Goal: Task Accomplishment & Management: Use online tool/utility

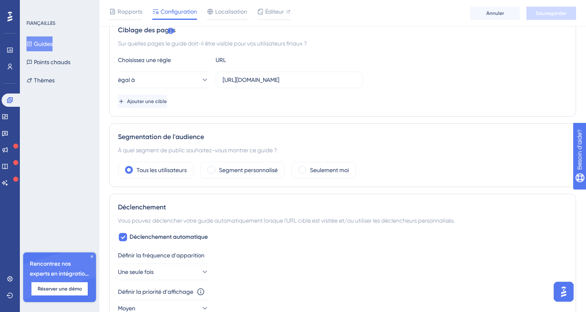
scroll to position [199, 0]
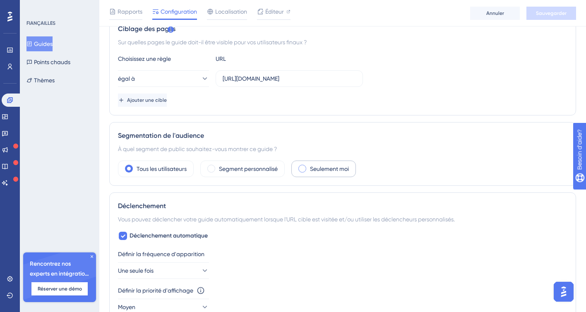
click at [301, 170] on span at bounding box center [302, 169] width 8 height 8
click at [309, 166] on input "radio" at bounding box center [309, 166] width 0 height 0
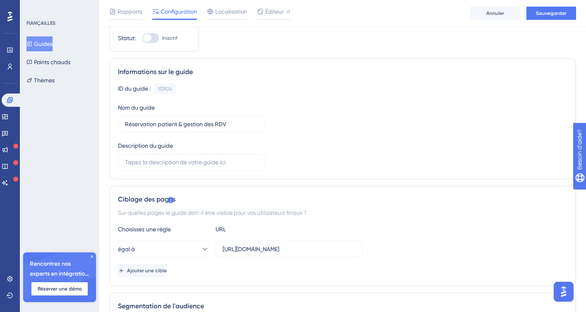
scroll to position [0, 0]
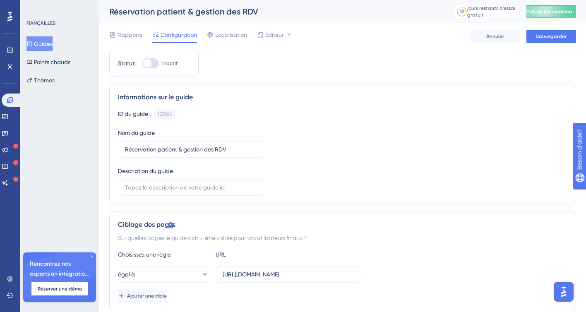
click at [149, 63] on div at bounding box center [147, 63] width 8 height 8
click at [142, 63] on input "Inactif" at bounding box center [142, 63] width 0 height 0
checkbox input "true"
click at [547, 38] on font "Sauvegarder" at bounding box center [551, 37] width 31 height 6
click at [544, 6] on button "Publier les modifications" at bounding box center [551, 11] width 50 height 13
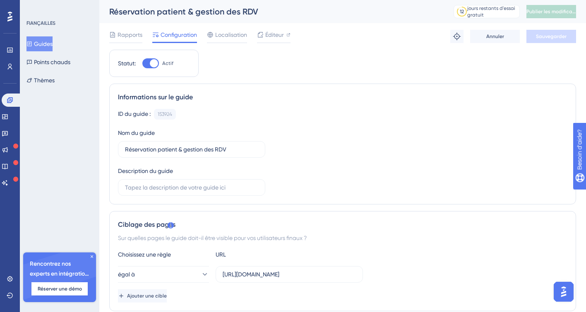
click at [50, 45] on font "Guides" at bounding box center [43, 44] width 19 height 7
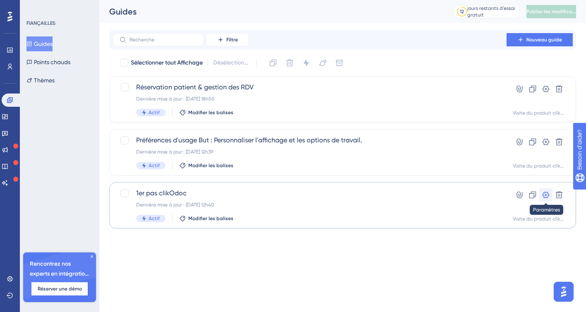
click at [545, 199] on button at bounding box center [545, 194] width 13 height 13
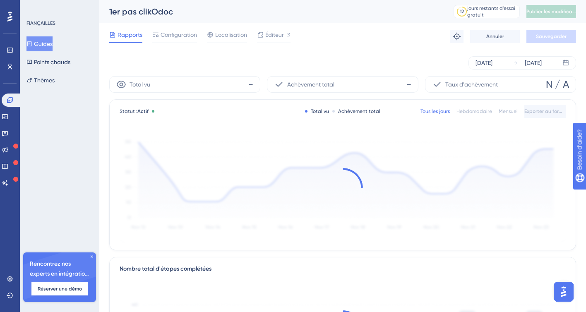
click at [53, 46] on font "Guides" at bounding box center [43, 44] width 19 height 7
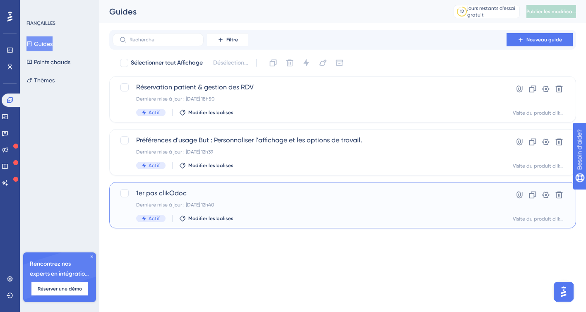
click at [191, 198] on div "1er pas clikOdoc Dernière mise à jour : 10 oct. 2025, 12h40 Actif Modifier les …" at bounding box center [309, 205] width 347 height 34
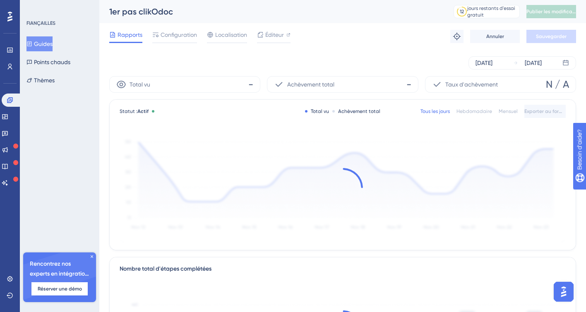
click at [51, 43] on font "Guides" at bounding box center [43, 44] width 19 height 7
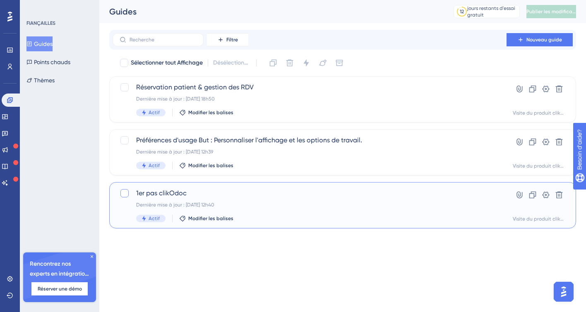
click at [124, 194] on div at bounding box center [124, 193] width 8 height 8
click at [124, 194] on icon at bounding box center [124, 193] width 5 height 7
checkbox input "false"
click at [518, 195] on icon at bounding box center [519, 195] width 8 height 8
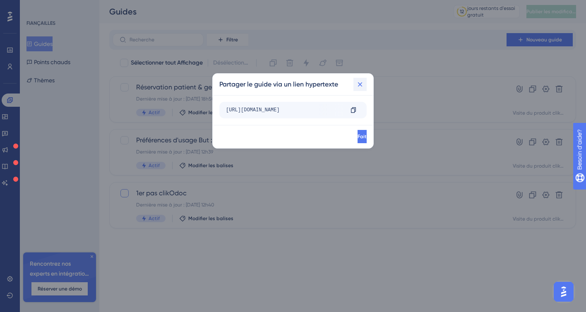
click at [360, 84] on icon at bounding box center [360, 84] width 5 height 5
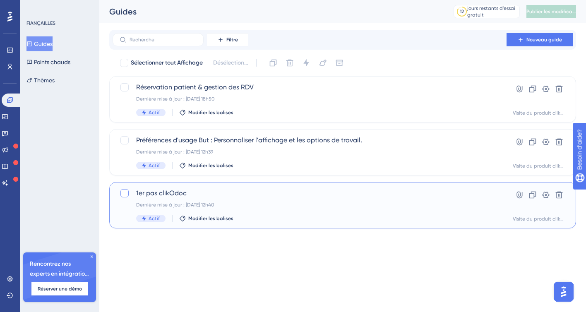
click at [528, 218] on font "Visite du produit clikOdoc" at bounding box center [543, 219] width 61 height 6
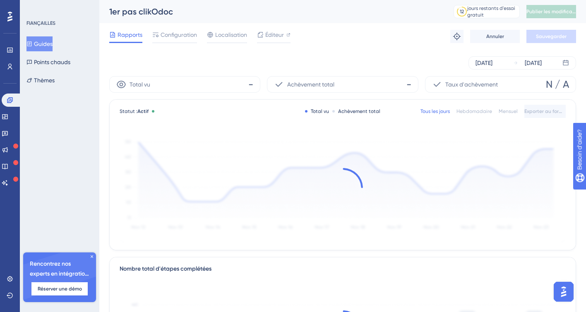
click at [48, 47] on font "Guides" at bounding box center [43, 44] width 19 height 10
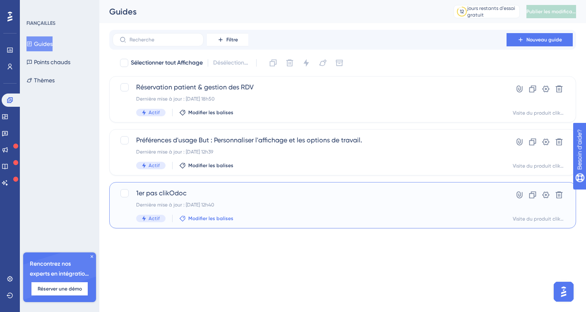
click at [199, 220] on font "Modifier les balises" at bounding box center [210, 219] width 45 height 6
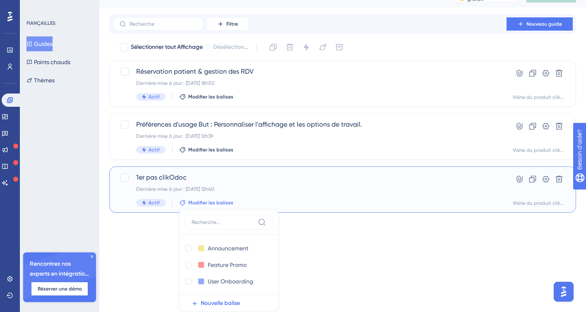
click at [208, 187] on font "Dernière mise à jour : 10 oct. 2025, 12h40" at bounding box center [175, 189] width 78 height 6
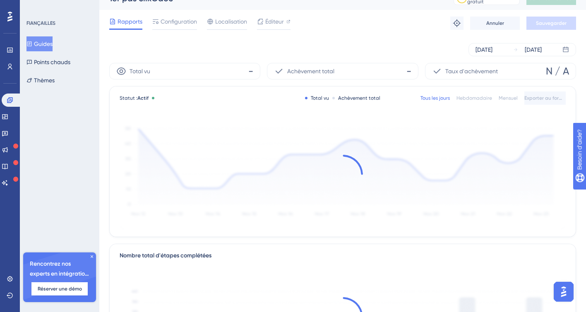
scroll to position [15, 0]
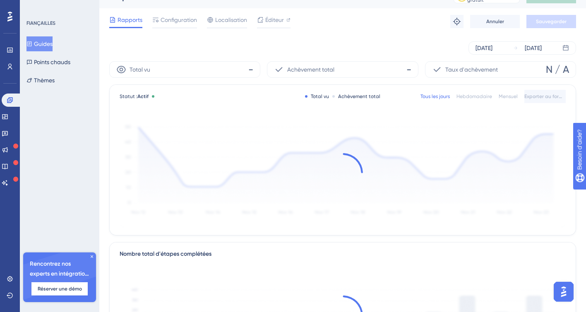
click at [171, 29] on div "Rapports Configuration Localisation Éditeur Dépannage Annuler Sauvegarder" at bounding box center [342, 21] width 467 height 26
click at [172, 18] on font "Configuration" at bounding box center [179, 20] width 36 height 7
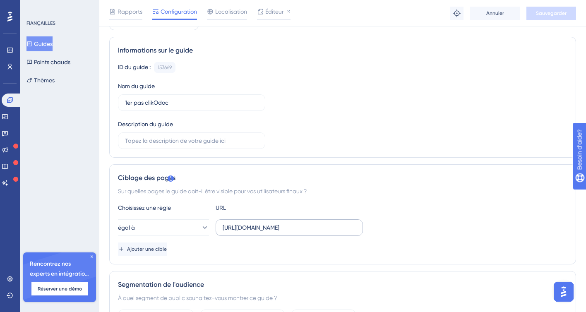
scroll to position [79, 0]
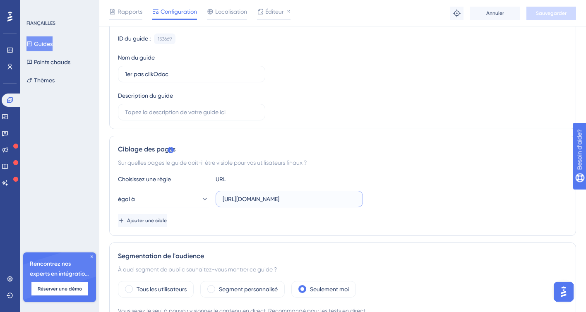
click at [234, 197] on input "https://app.clikodoc.com/sign-in" at bounding box center [289, 199] width 133 height 9
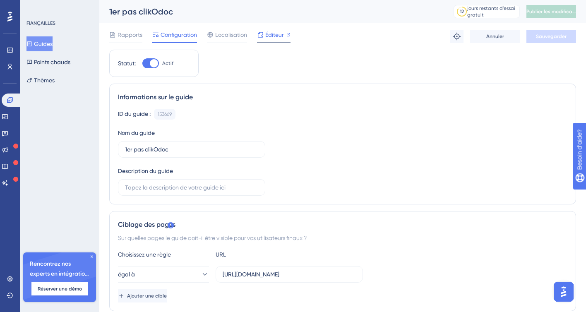
click at [271, 33] on font "Éditeur" at bounding box center [274, 34] width 19 height 7
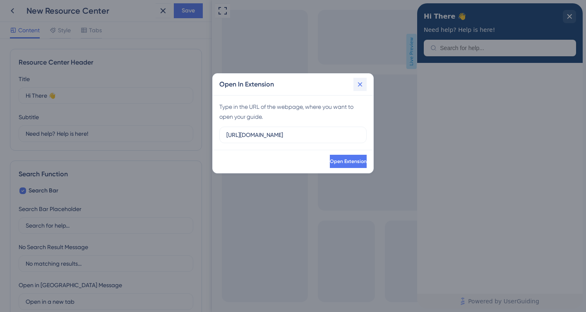
click at [360, 87] on icon at bounding box center [360, 84] width 8 height 8
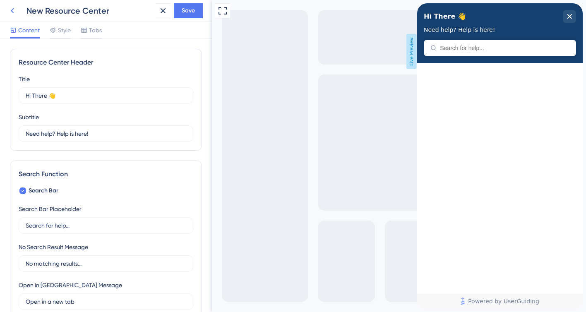
click at [12, 10] on icon at bounding box center [12, 10] width 3 height 5
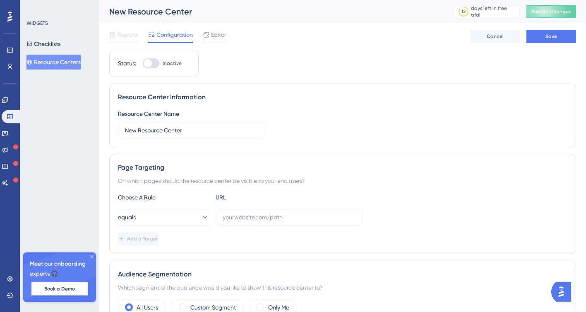
click at [124, 39] on span "Reports" at bounding box center [128, 35] width 21 height 10
click at [7, 99] on icon at bounding box center [4, 99] width 5 height 5
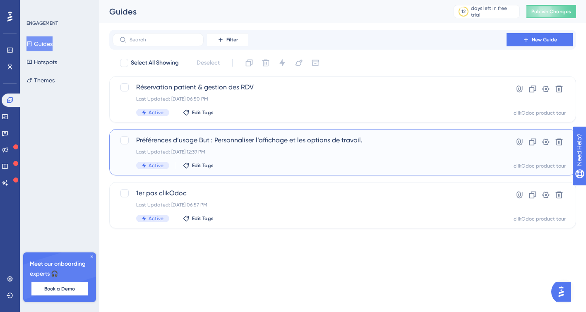
click at [176, 148] on div "Préférences d’usage But : Personnaliser l’affichage et les options de travail. …" at bounding box center [309, 152] width 347 height 34
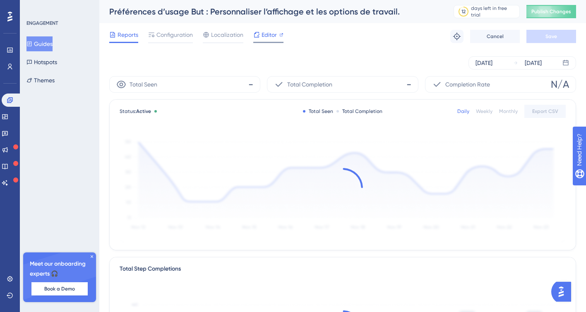
click at [269, 37] on span "Editor" at bounding box center [269, 35] width 15 height 10
click at [45, 43] on button "Guides" at bounding box center [39, 43] width 26 height 15
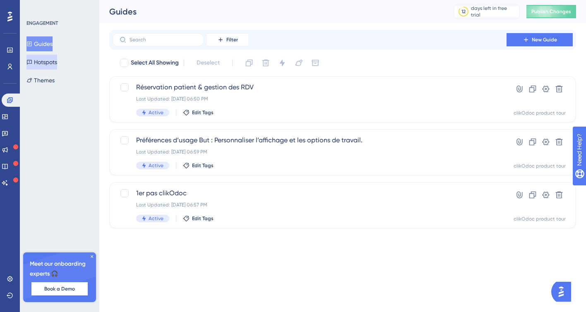
click at [50, 67] on button "Hotspots" at bounding box center [41, 62] width 31 height 15
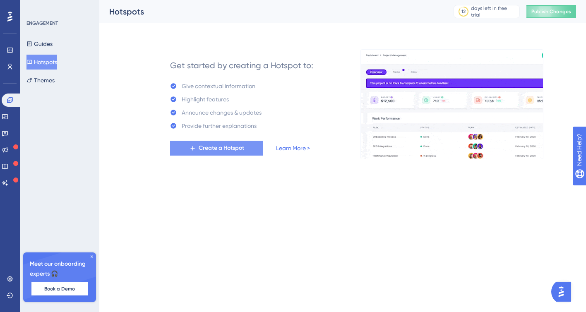
click at [221, 147] on span "Create a Hotspot" at bounding box center [222, 148] width 46 height 10
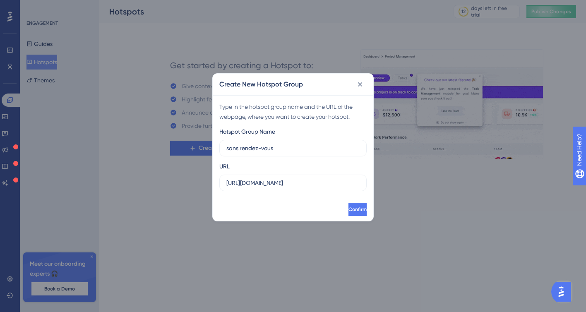
type input "sans rendez-vous"
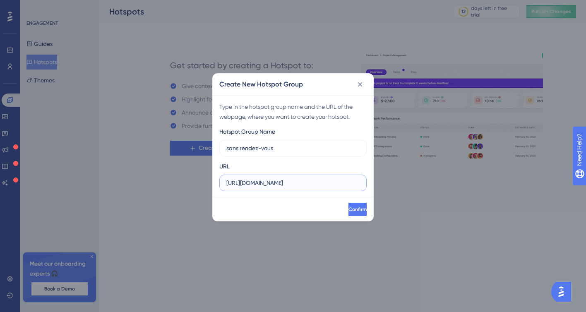
click at [302, 183] on input "https://app.clikodoc.com" at bounding box center [292, 182] width 133 height 9
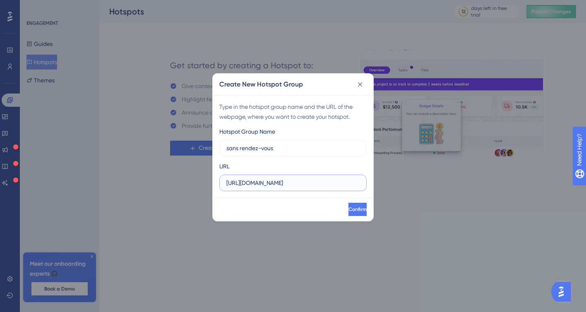
paste input "/dashboards/agenda"
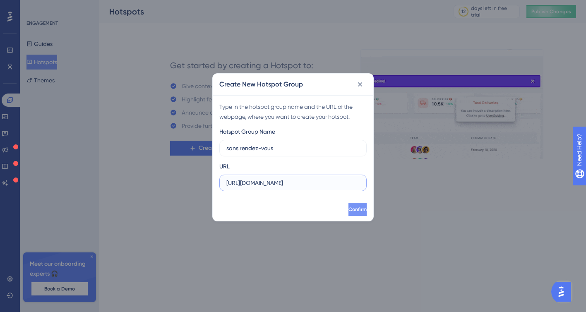
type input "https://app.clikodoc.com/dashboards/agenda"
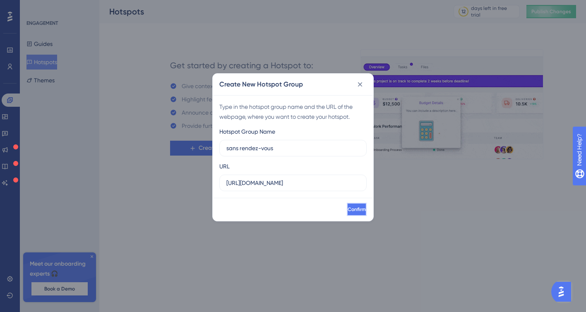
click at [353, 212] on button "Confirm" at bounding box center [357, 209] width 20 height 13
